Goal: Book appointment/travel/reservation

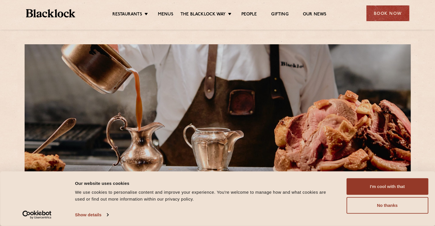
drag, startPoint x: 372, startPoint y: 187, endPoint x: 334, endPoint y: 187, distance: 38.1
click at [372, 187] on button "I'm cool with that" at bounding box center [387, 187] width 82 height 17
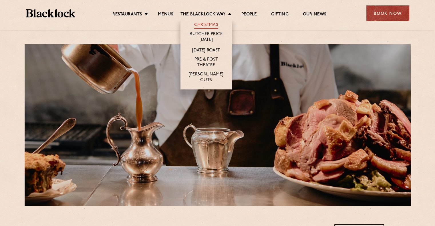
click at [211, 25] on link "Christmas" at bounding box center [206, 25] width 24 height 6
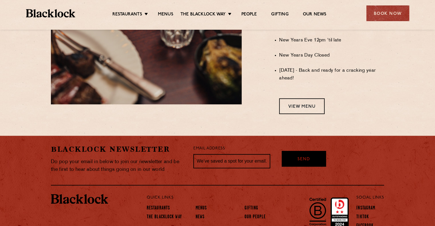
scroll to position [515, 0]
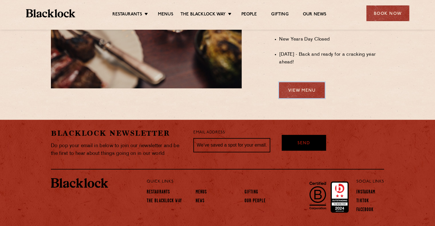
click at [296, 92] on link "View Menu" at bounding box center [301, 90] width 45 height 16
